Goal: Find specific page/section: Find specific page/section

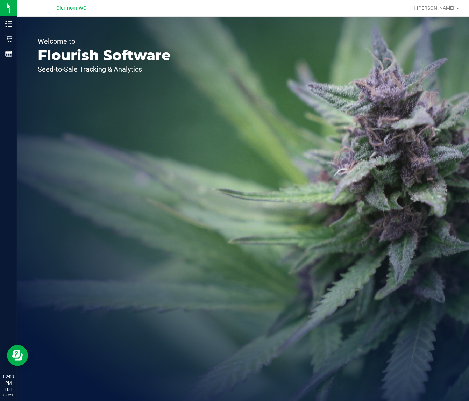
click at [295, 240] on div "Welcome to Flourish Software Seed-to-Sale Tracking & Analytics" at bounding box center [243, 209] width 452 height 384
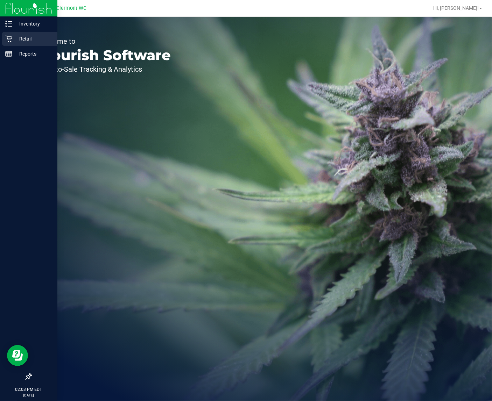
click at [12, 39] on p "Retail" at bounding box center [33, 39] width 42 height 8
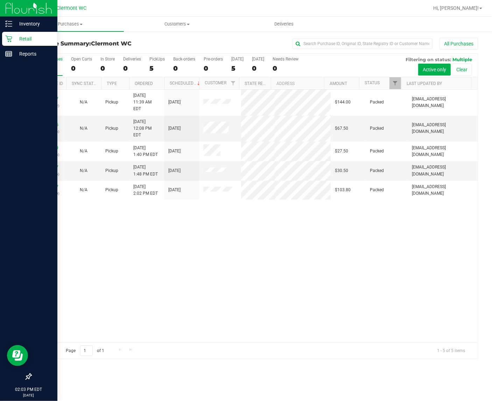
click at [14, 41] on p "Retail" at bounding box center [33, 39] width 42 height 8
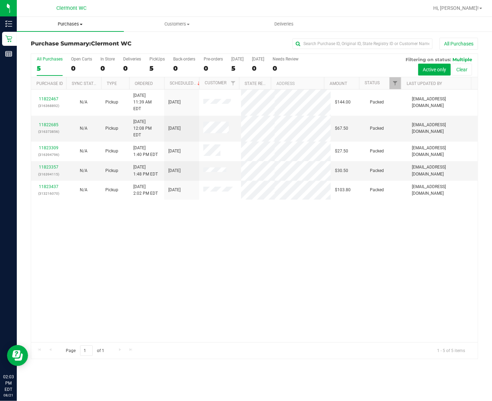
click at [63, 24] on span "Purchases" at bounding box center [70, 24] width 107 height 6
click at [53, 53] on span "Fulfillment" at bounding box center [38, 51] width 43 height 6
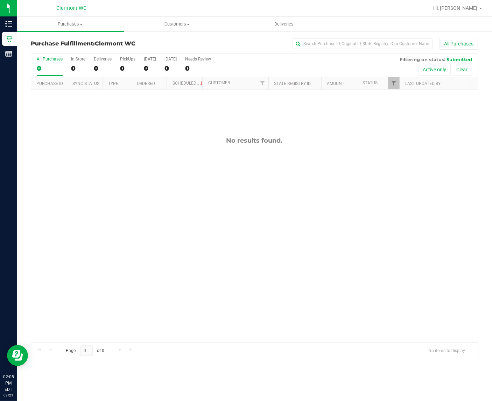
click at [300, 382] on div "Purchases Summary of purchases Fulfillment All purchases Customers All customer…" at bounding box center [254, 209] width 475 height 384
